Goal: Use online tool/utility: Utilize a website feature to perform a specific function

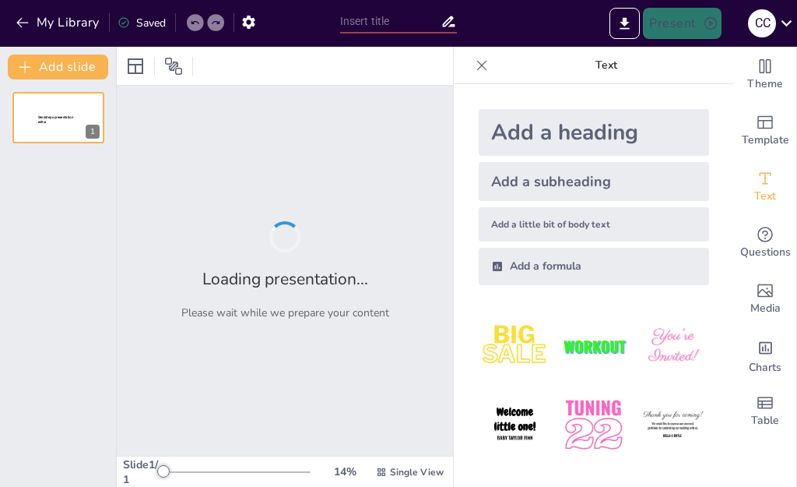
type input "Inteligencia Artificial en el Aula: Casos de Éxito en Educación Primaria y Secu…"
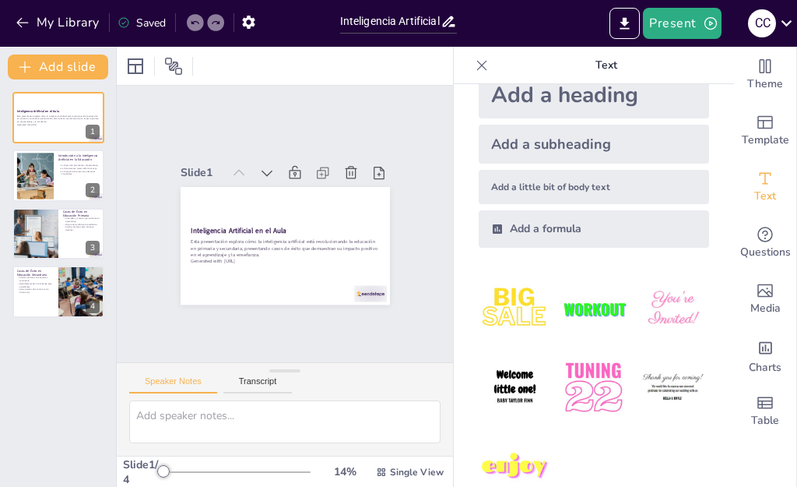
scroll to position [72, 0]
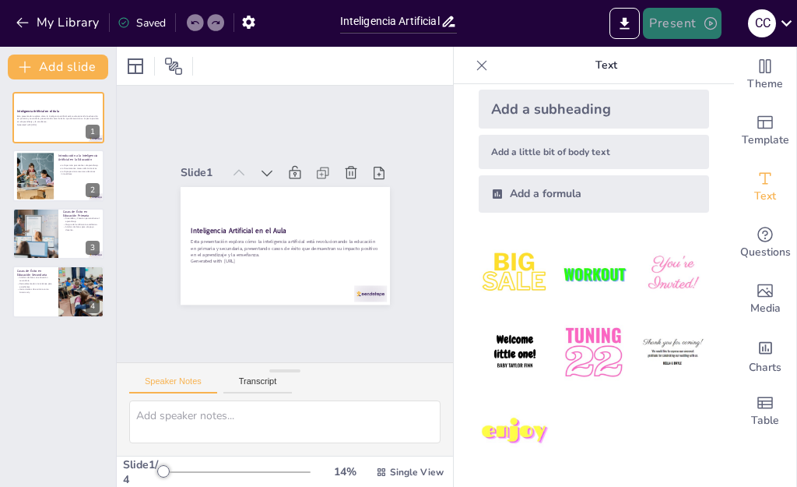
click at [695, 23] on button "Present" at bounding box center [682, 23] width 78 height 31
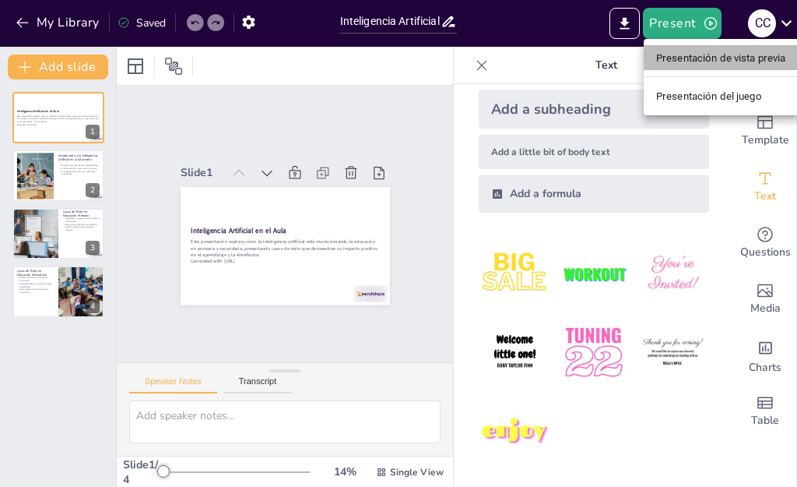
click at [694, 58] on font "Presentación de vista previa" at bounding box center [721, 58] width 130 height 12
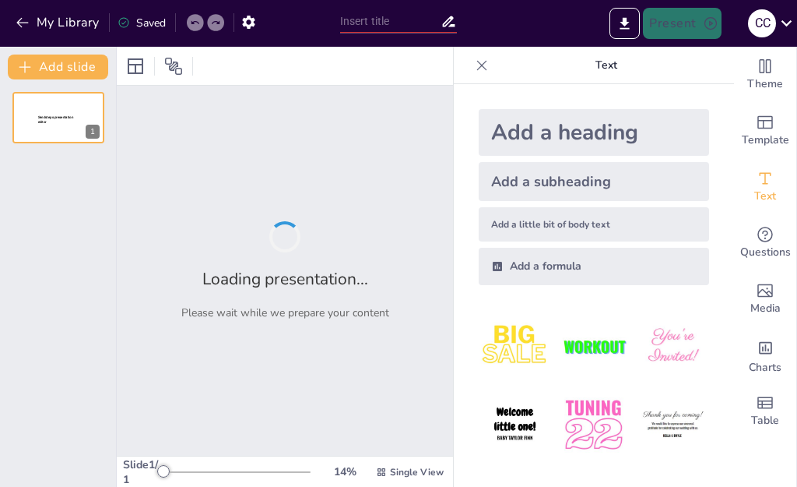
type input "Inteligencia Artificial en el Aula: Casos de Éxito en Educación Primaria y Secu…"
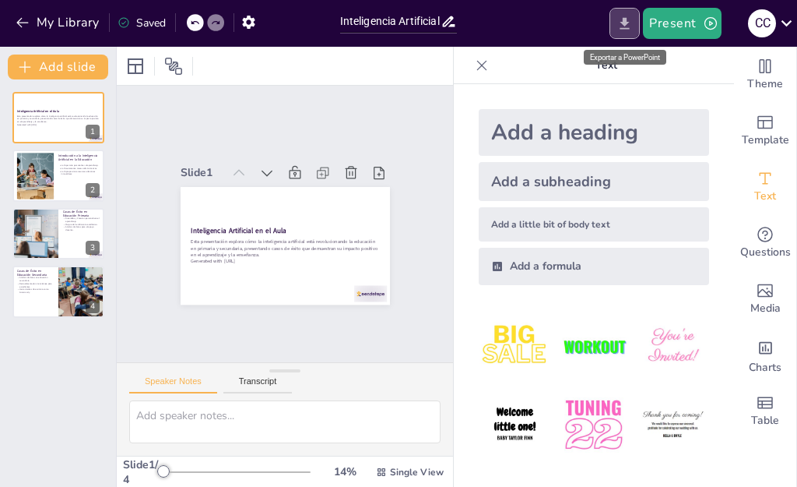
click at [626, 12] on button "Export to PowerPoint" at bounding box center [624, 23] width 30 height 31
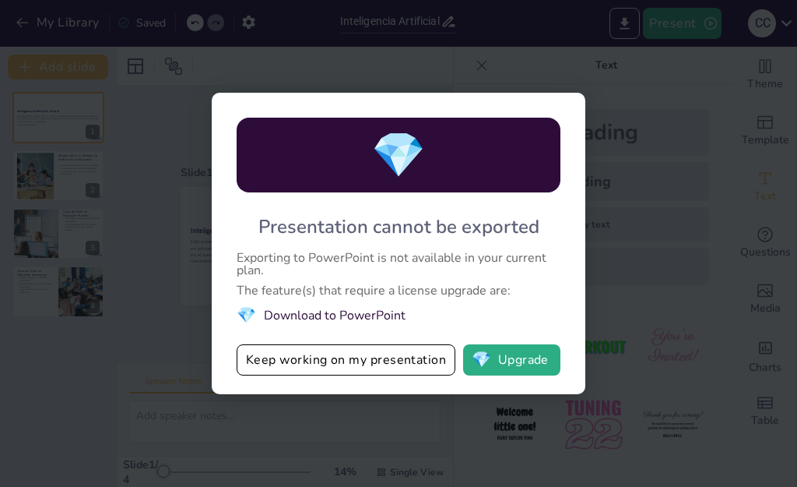
click at [625, 120] on div "💎 Presentation cannot be exported Exporting to PowerPoint is not available in y…" at bounding box center [398, 243] width 797 height 487
click at [645, 111] on div "💎 Presentation cannot be exported Exporting to PowerPoint is not available in y…" at bounding box center [398, 243] width 797 height 487
click at [526, 353] on button "💎 Upgrade" at bounding box center [511, 359] width 97 height 31
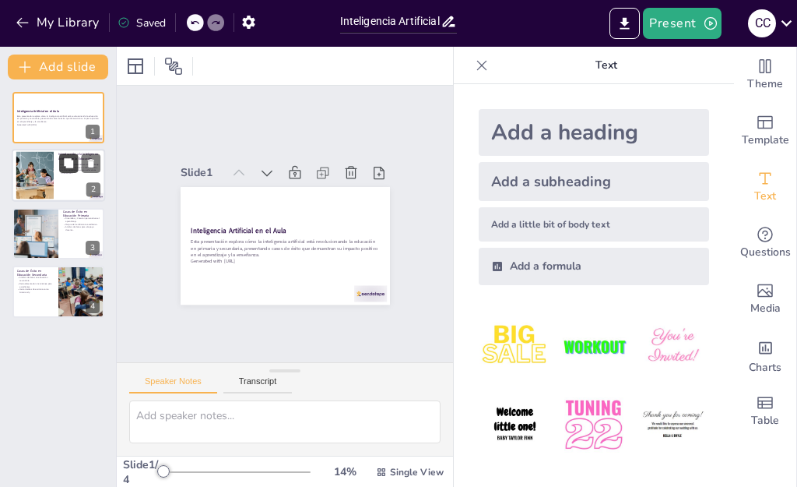
click at [63, 160] on icon at bounding box center [68, 163] width 11 height 11
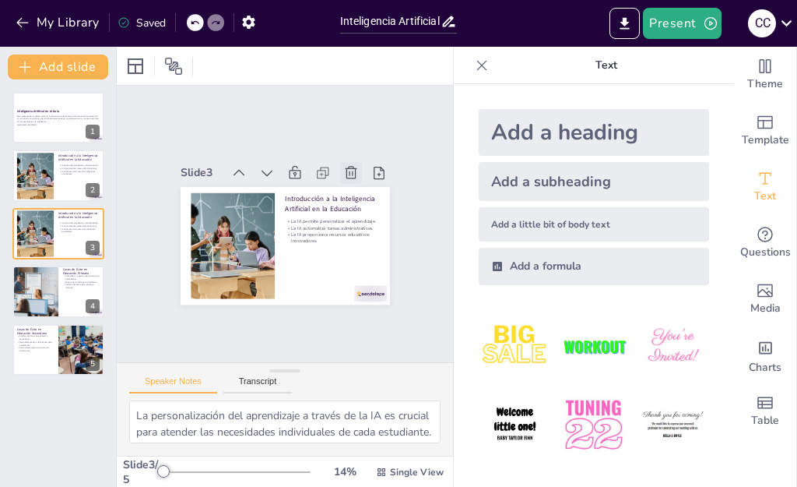
click at [343, 165] on icon at bounding box center [351, 173] width 16 height 16
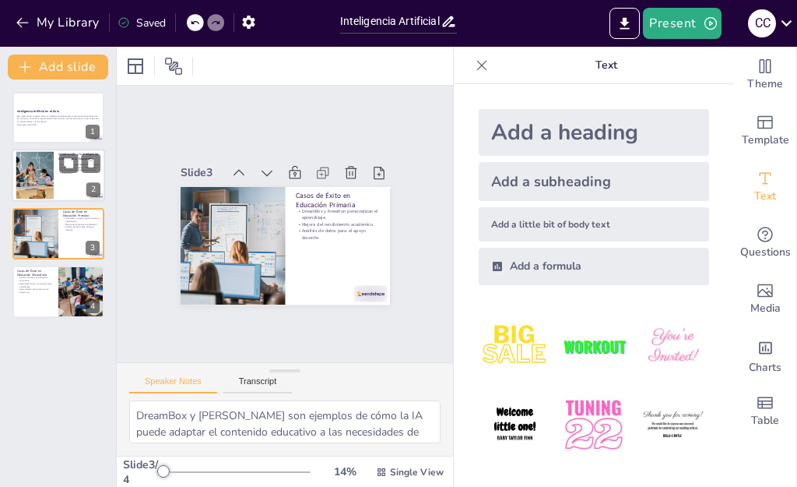
click at [40, 177] on div at bounding box center [34, 175] width 71 height 47
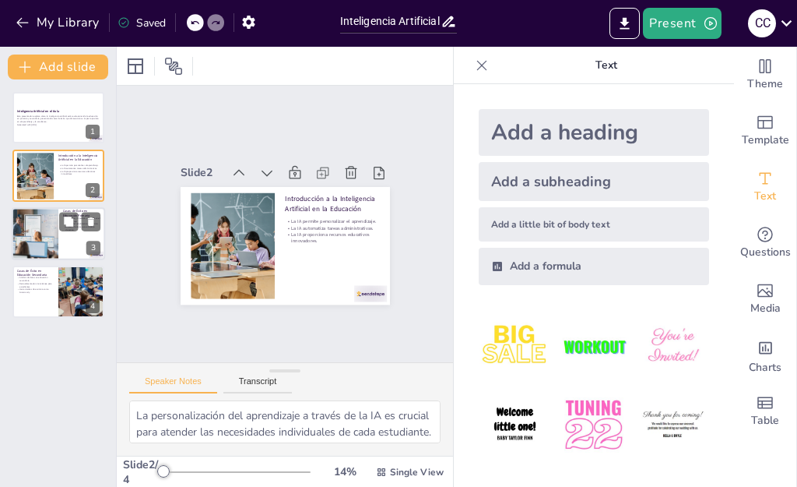
click at [69, 238] on div at bounding box center [58, 233] width 93 height 53
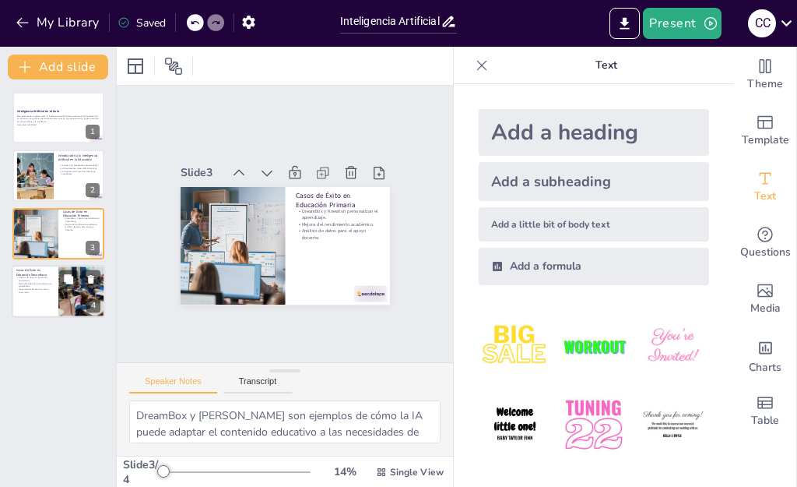
click at [74, 300] on div at bounding box center [81, 291] width 93 height 53
type textarea "El análisis de datos en la educación secundaria es esencial para entender el re…"
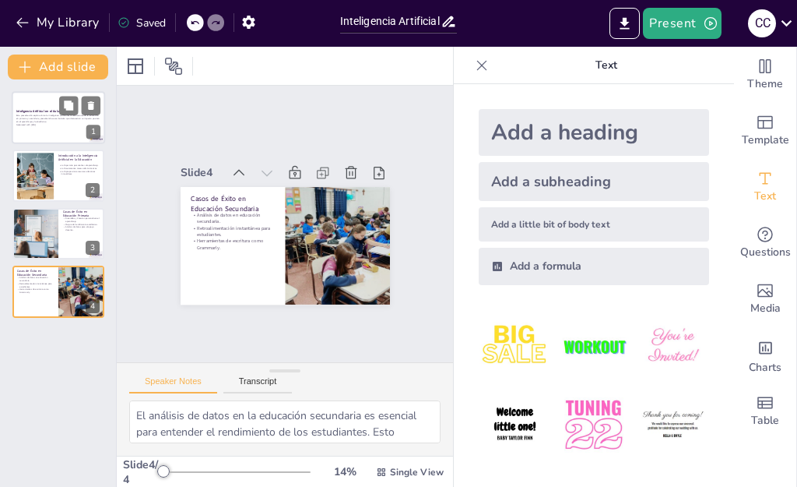
click at [55, 114] on div "Esta presentación explora cómo la inteligencia artificial está revolucionando l…" at bounding box center [58, 120] width 84 height 13
